Goal: Task Accomplishment & Management: Use online tool/utility

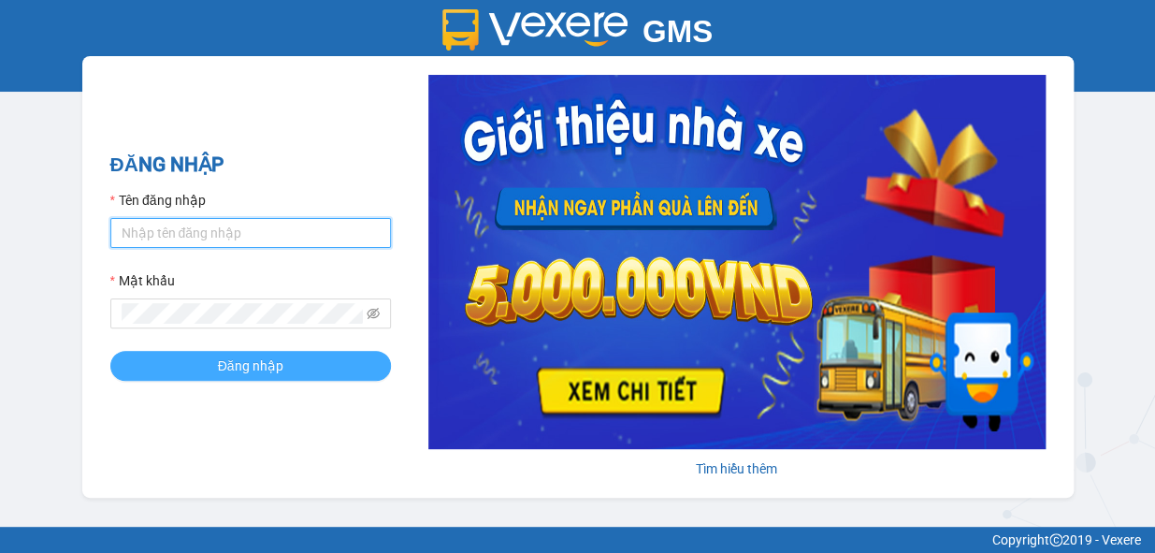
type input "pvphuocdong.dongphuoc"
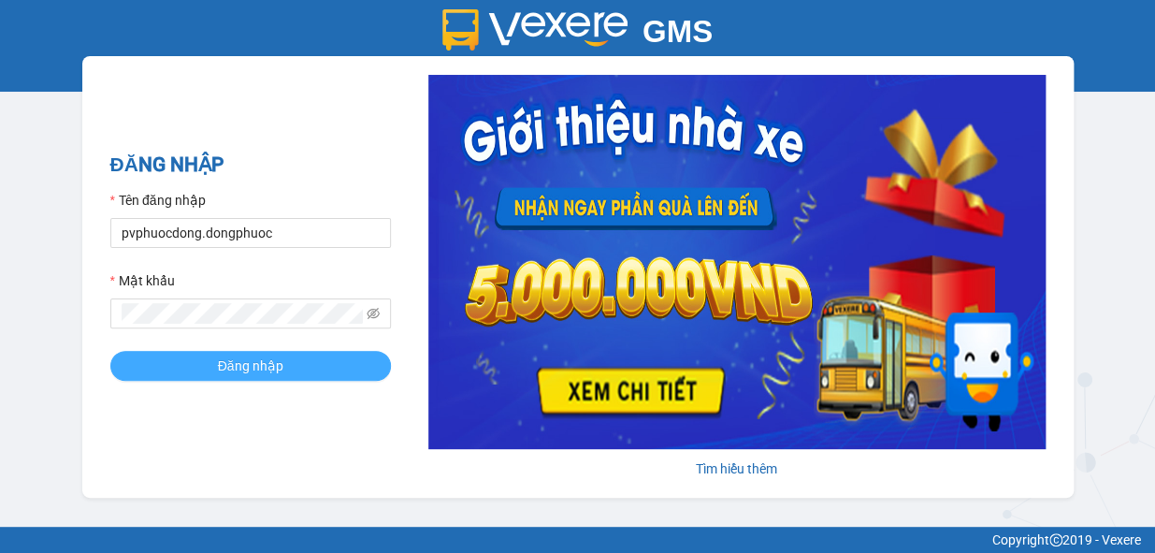
click at [226, 370] on span "Đăng nhập" at bounding box center [250, 365] width 65 height 21
